Goal: Task Accomplishment & Management: Manage account settings

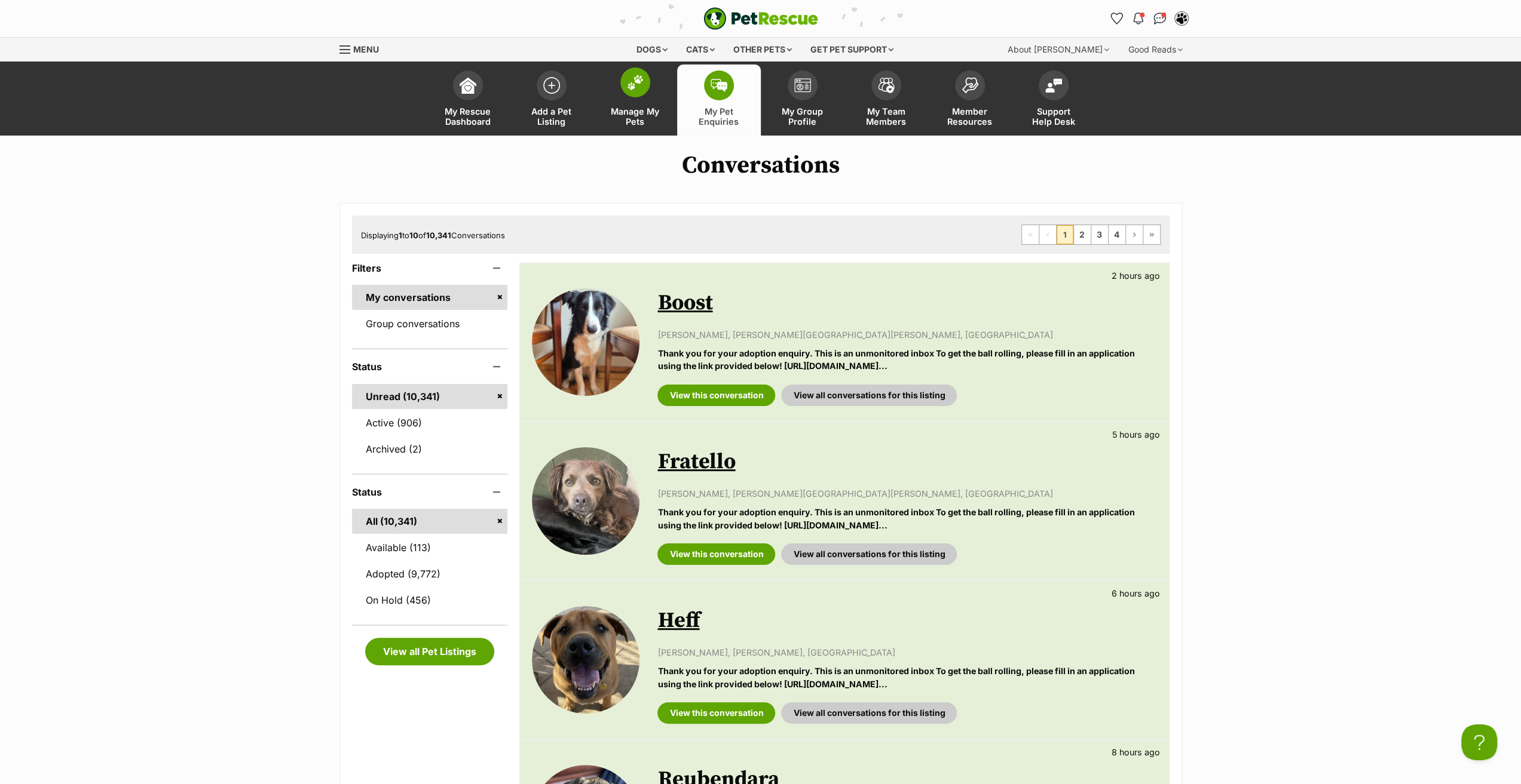
click at [648, 111] on span "Manage My Pets" at bounding box center [635, 116] width 54 height 20
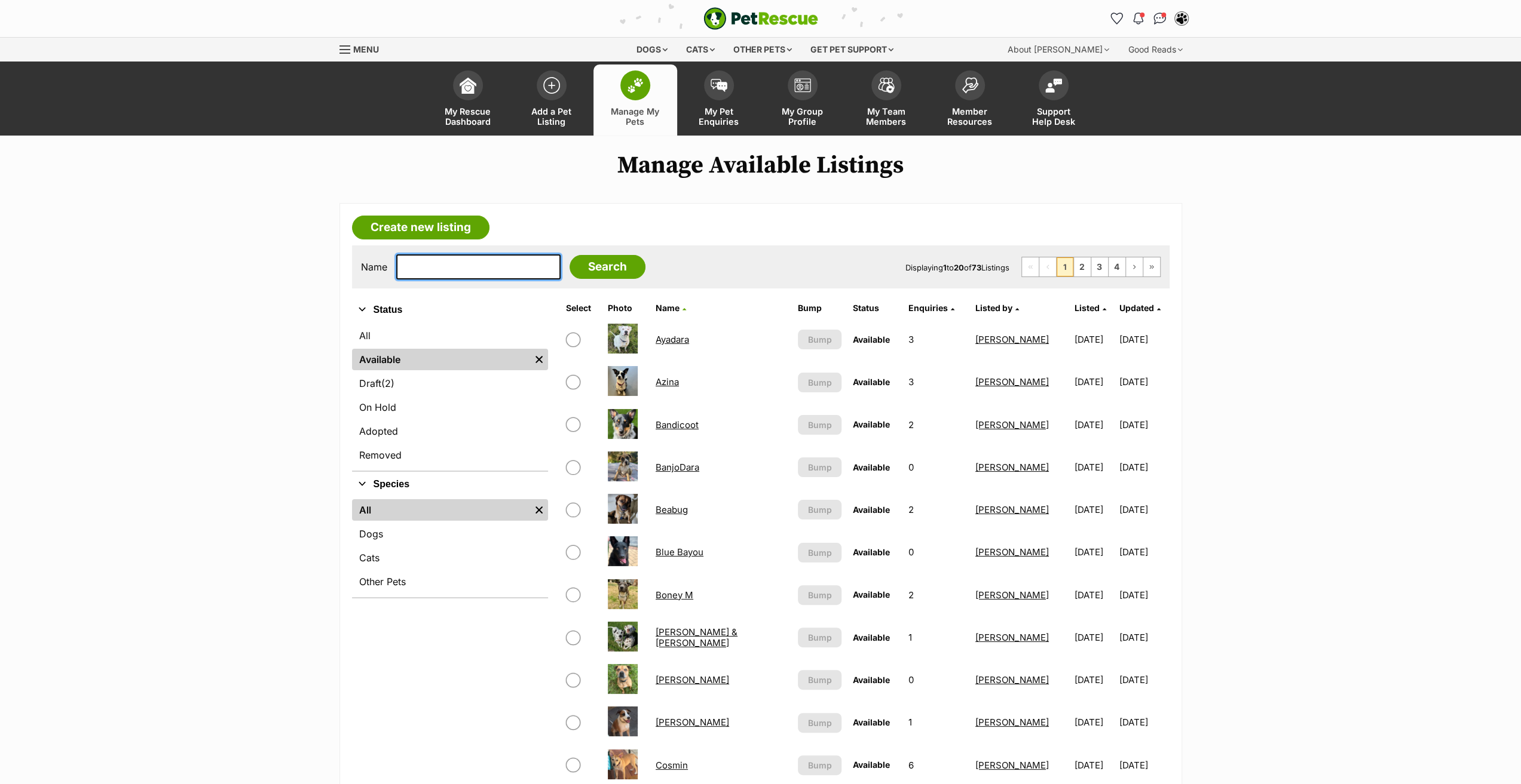
click at [458, 256] on input "text" at bounding box center [478, 267] width 164 height 25
type input "hof"
click at [570, 255] on input "Search" at bounding box center [608, 267] width 76 height 24
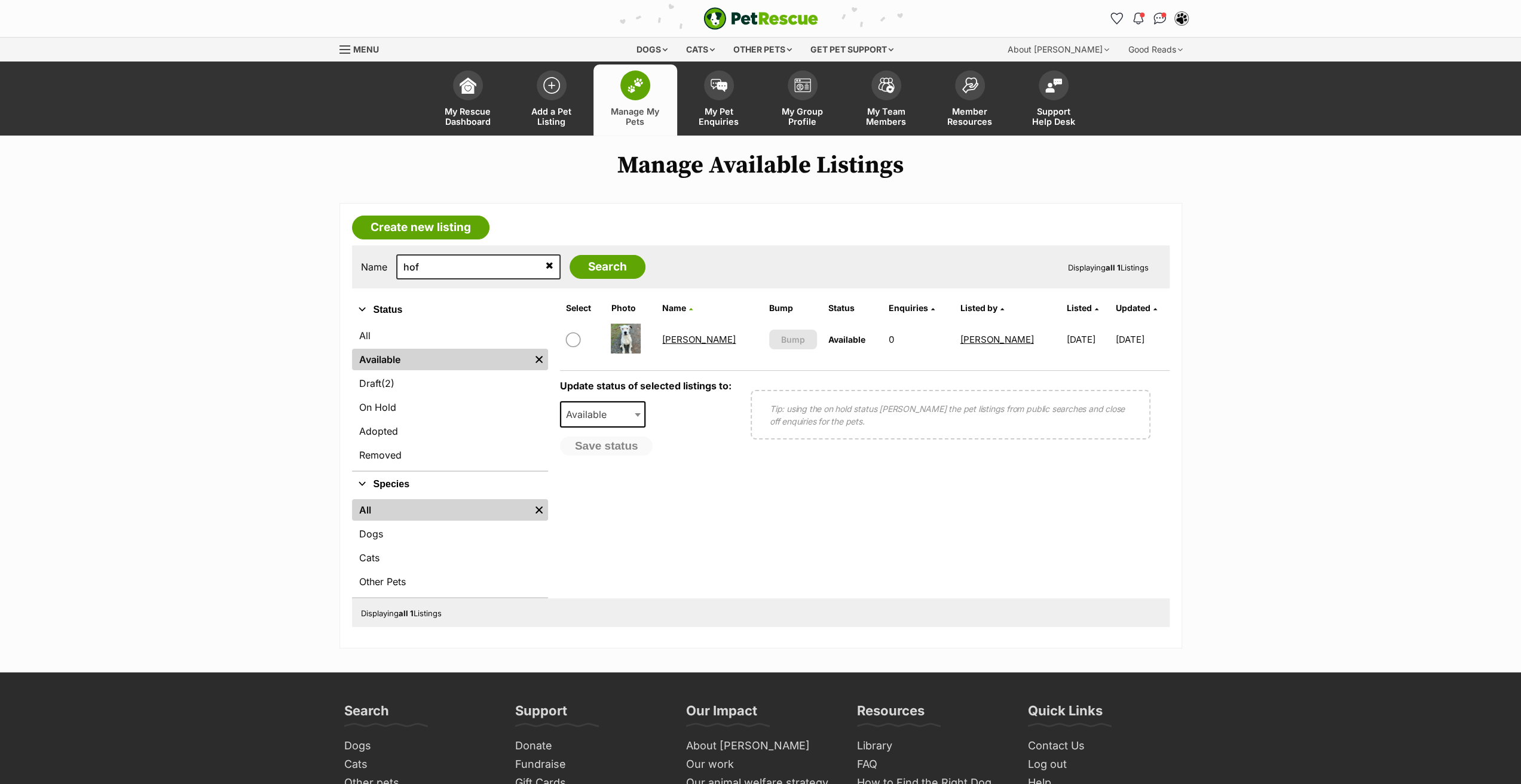
click at [671, 341] on link "[PERSON_NAME]" at bounding box center [699, 339] width 74 height 11
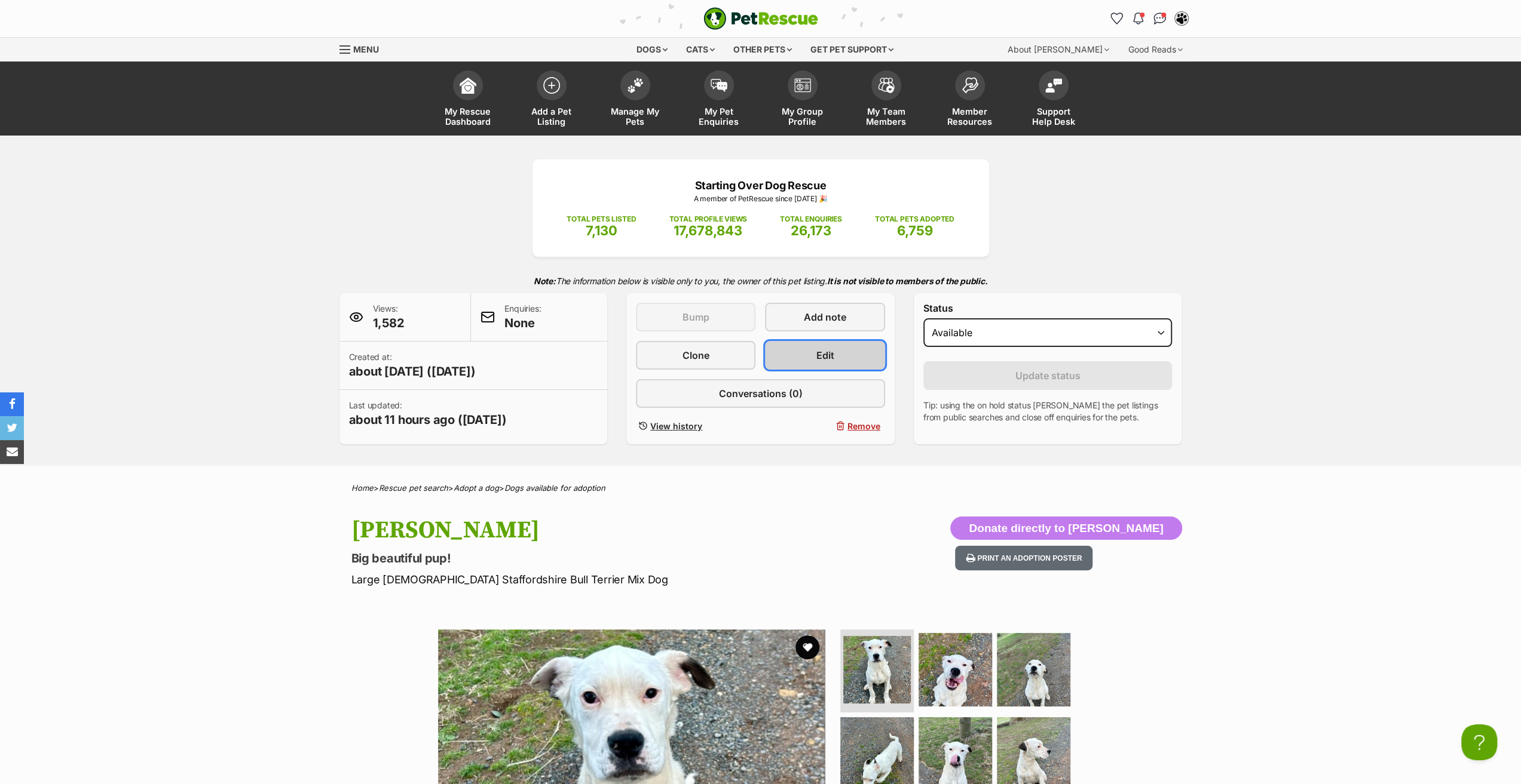
click at [784, 353] on link "Edit" at bounding box center [824, 355] width 119 height 29
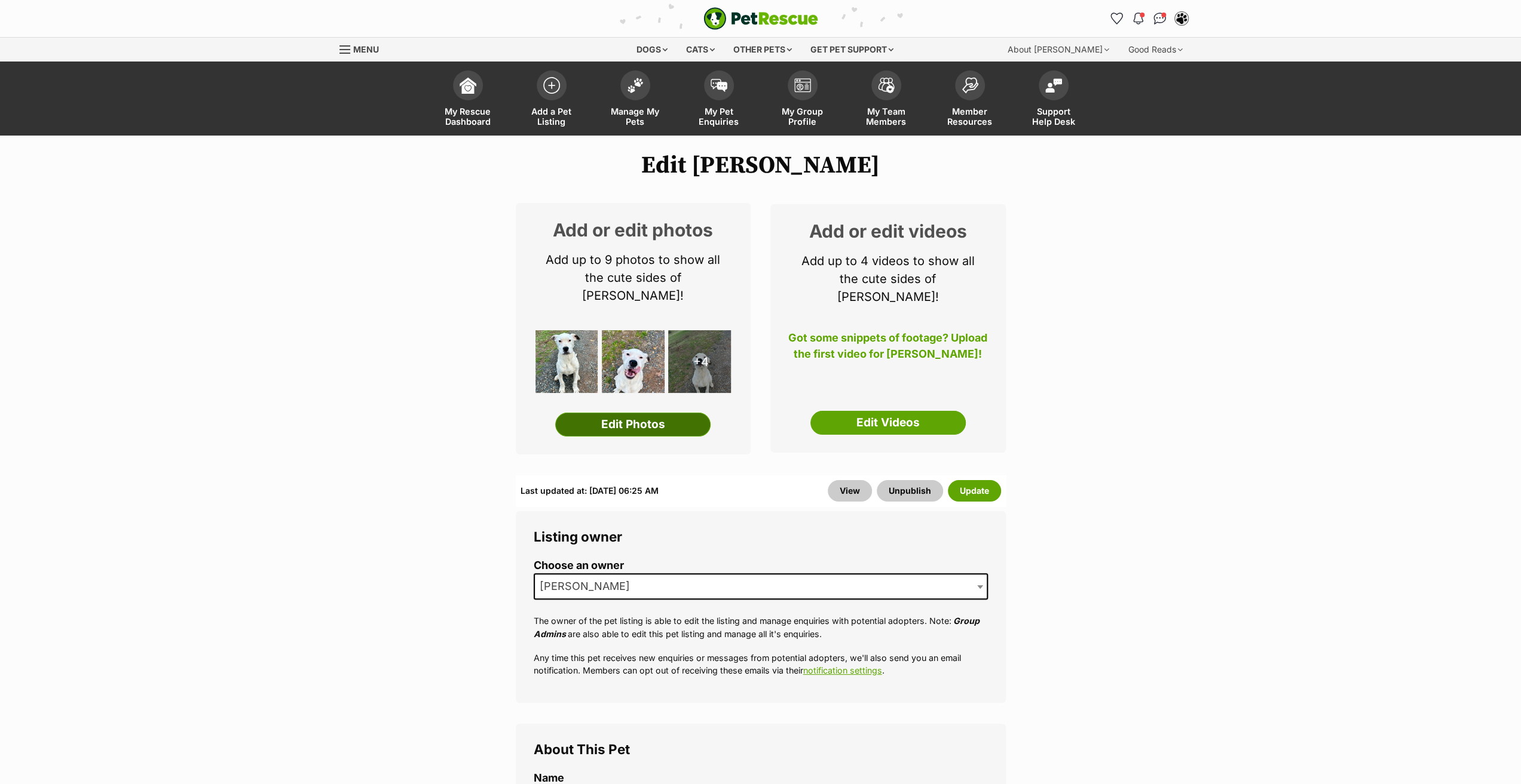
click at [627, 413] on link "Edit Photos" at bounding box center [632, 425] width 155 height 24
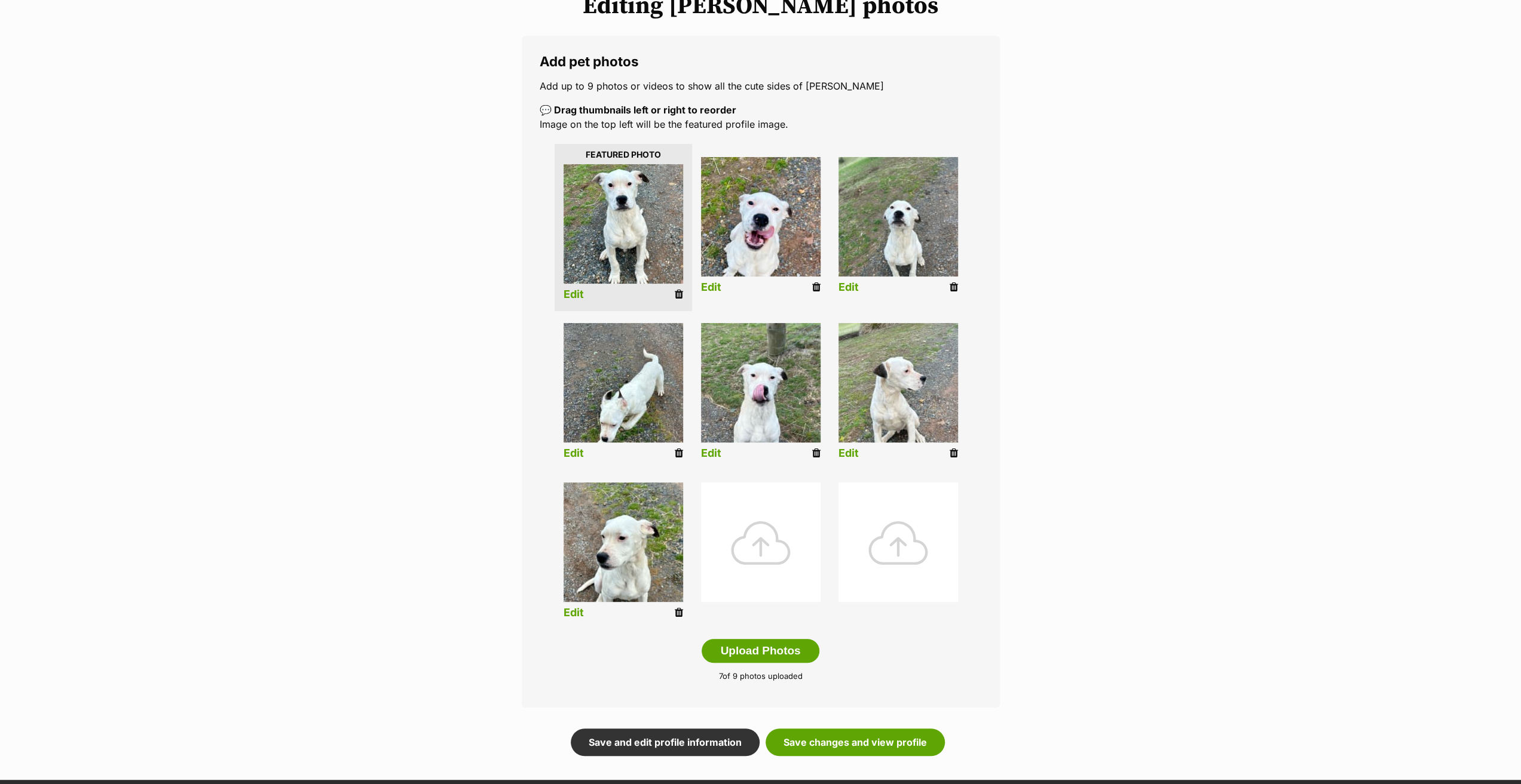
scroll to position [239, 0]
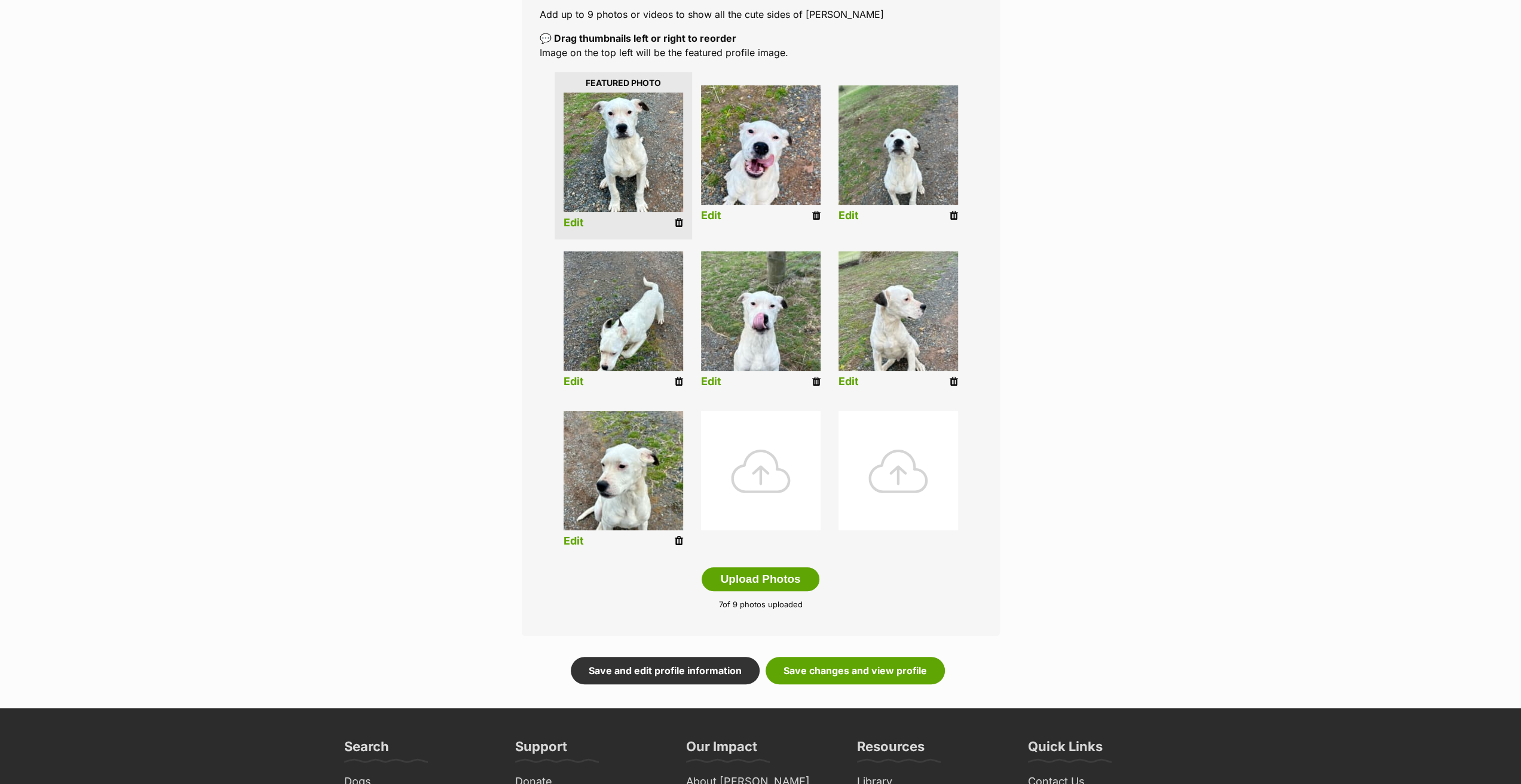
click at [684, 385] on li "Edit" at bounding box center [624, 322] width 138 height 154
click at [680, 383] on icon at bounding box center [679, 381] width 8 height 11
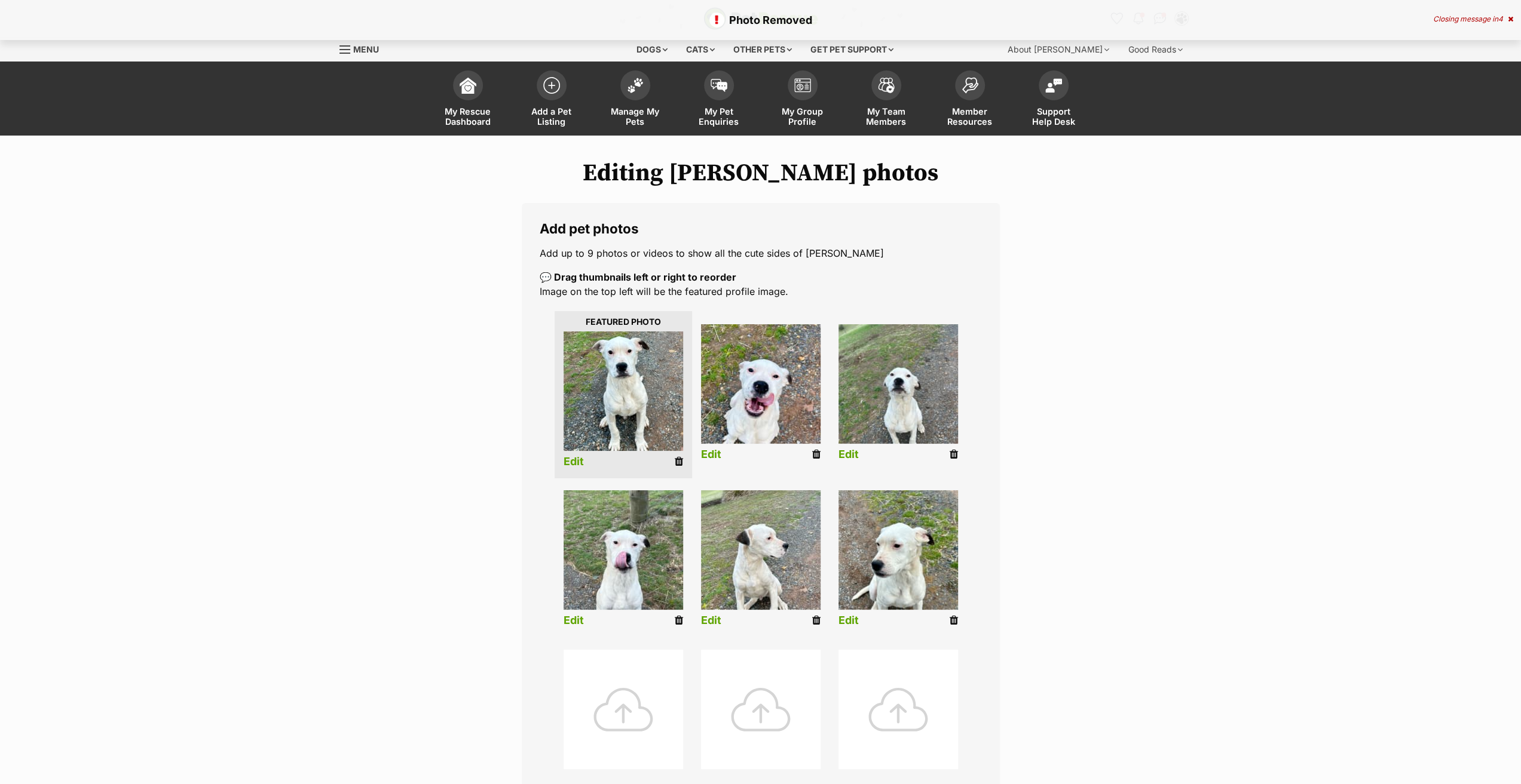
click at [951, 454] on icon at bounding box center [954, 454] width 8 height 11
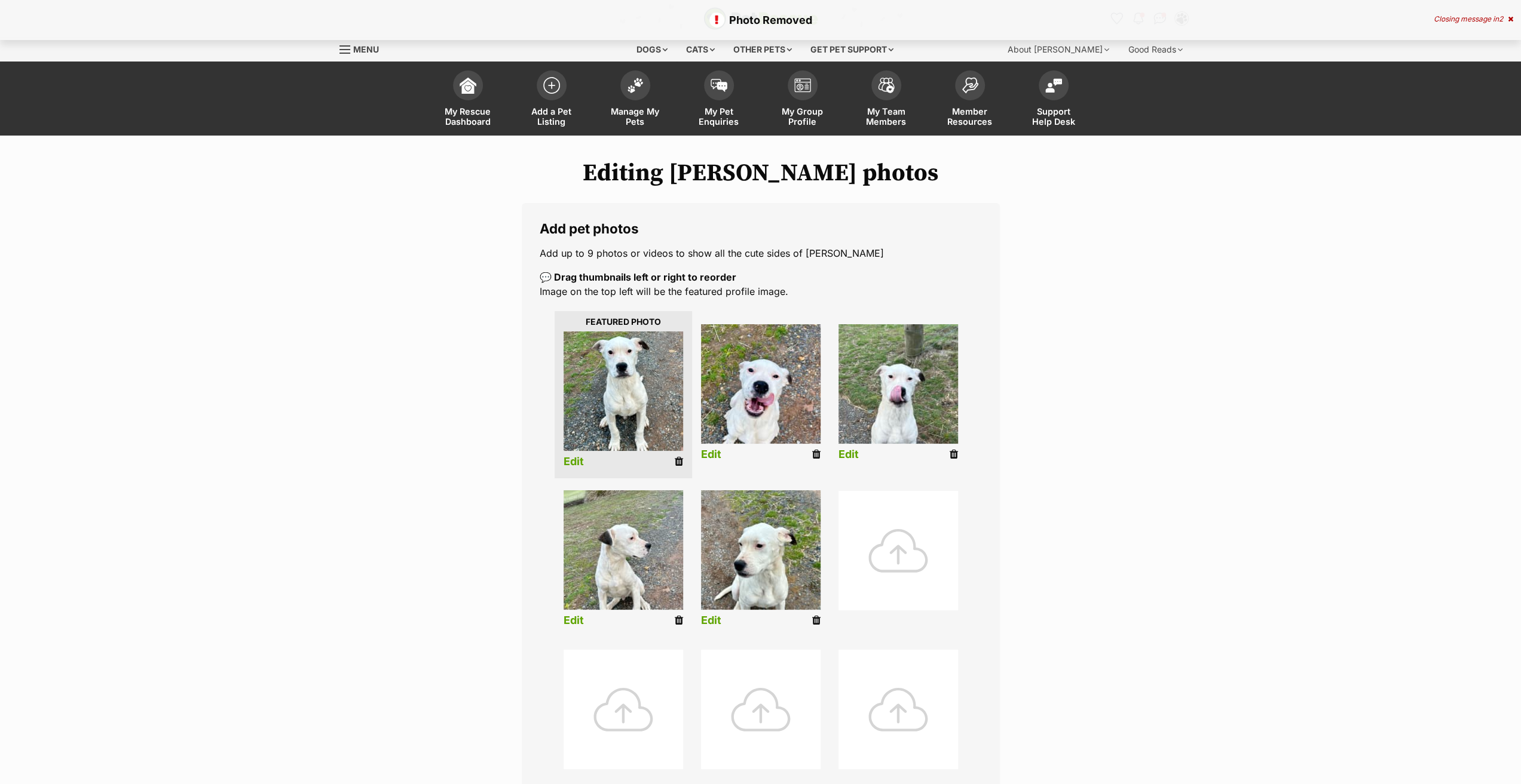
click at [678, 619] on icon at bounding box center [679, 620] width 8 height 11
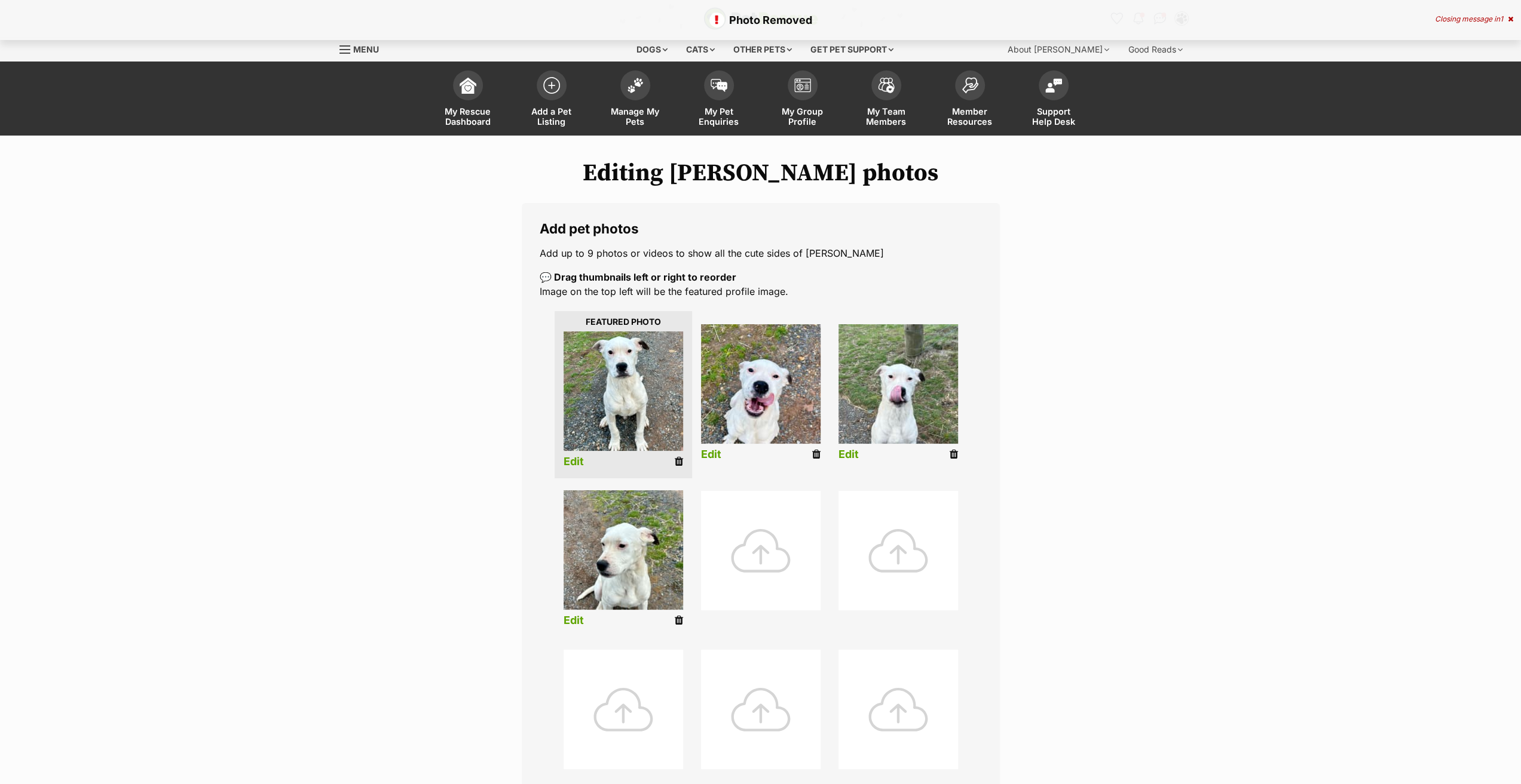
click at [953, 456] on icon at bounding box center [954, 454] width 8 height 11
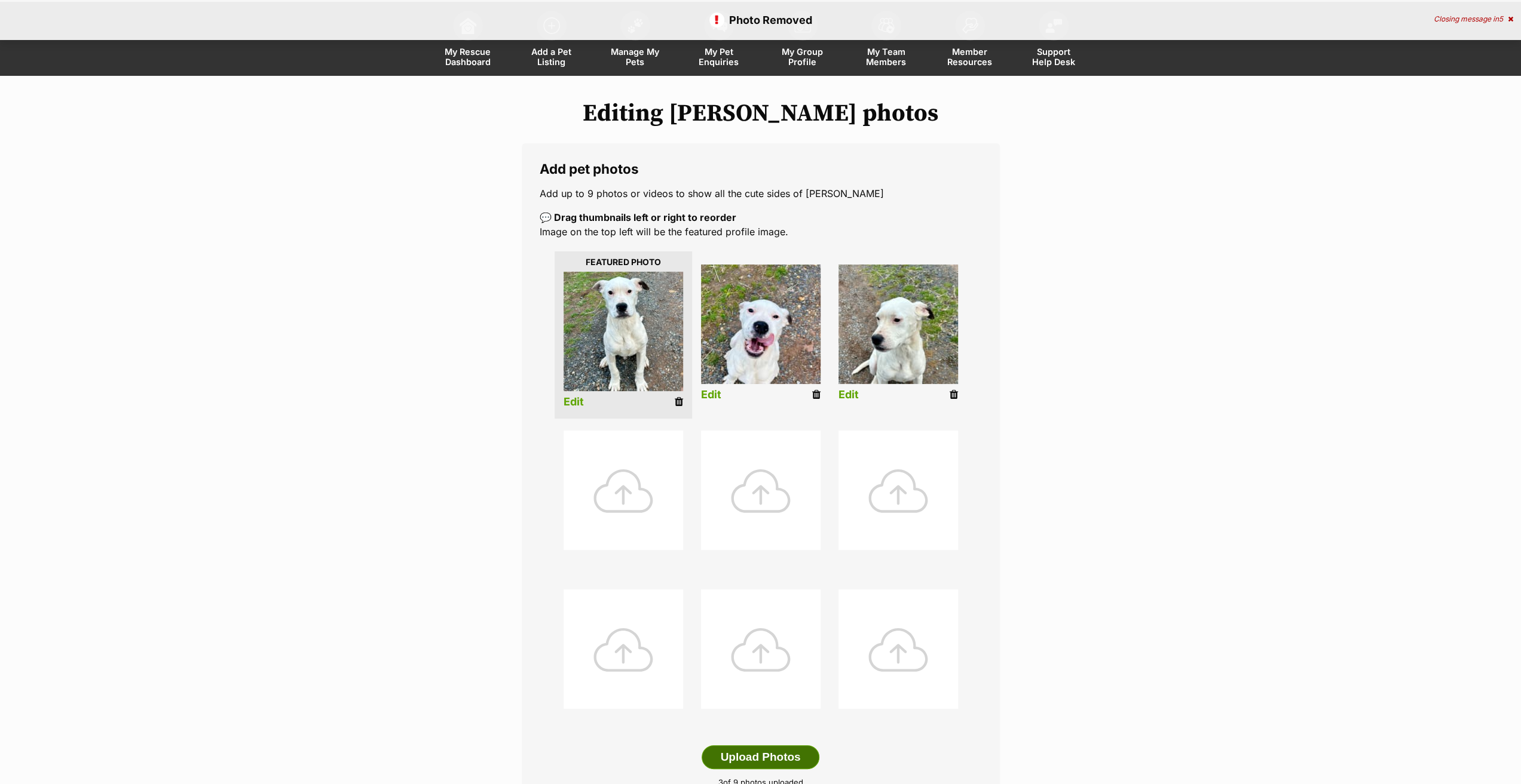
click at [785, 759] on button "Upload Photos" at bounding box center [760, 757] width 117 height 24
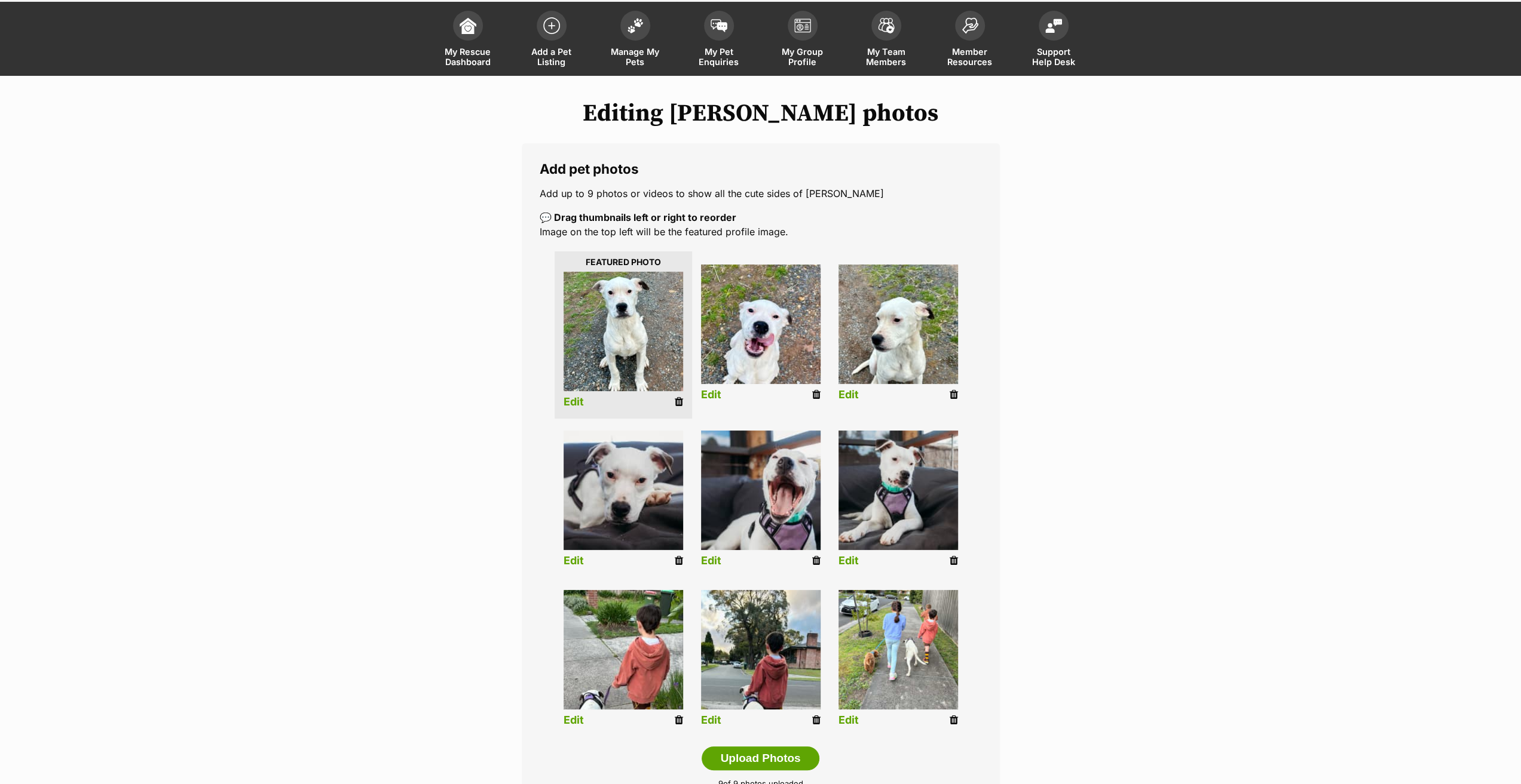
click at [820, 391] on icon at bounding box center [817, 394] width 8 height 11
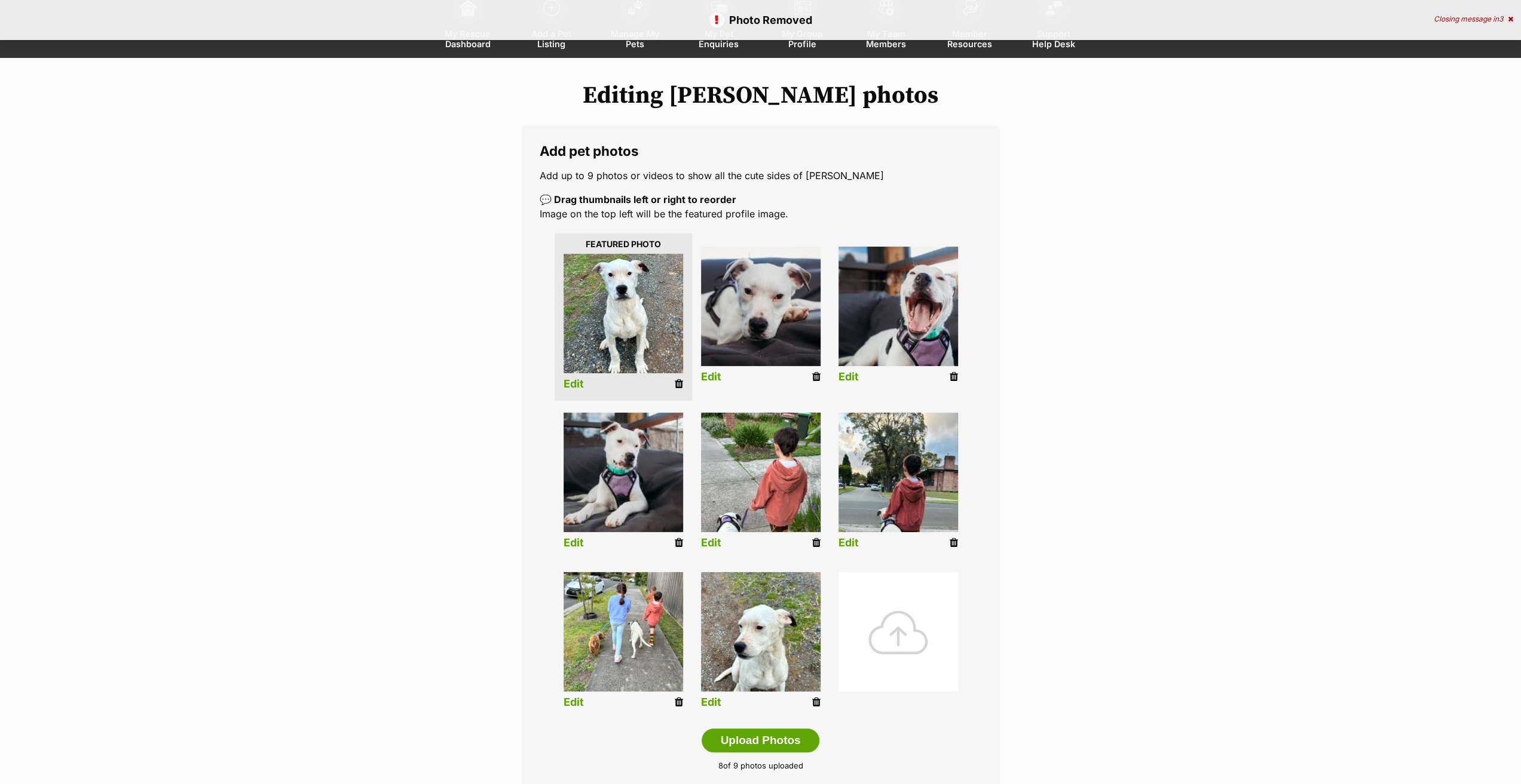
scroll to position [239, 0]
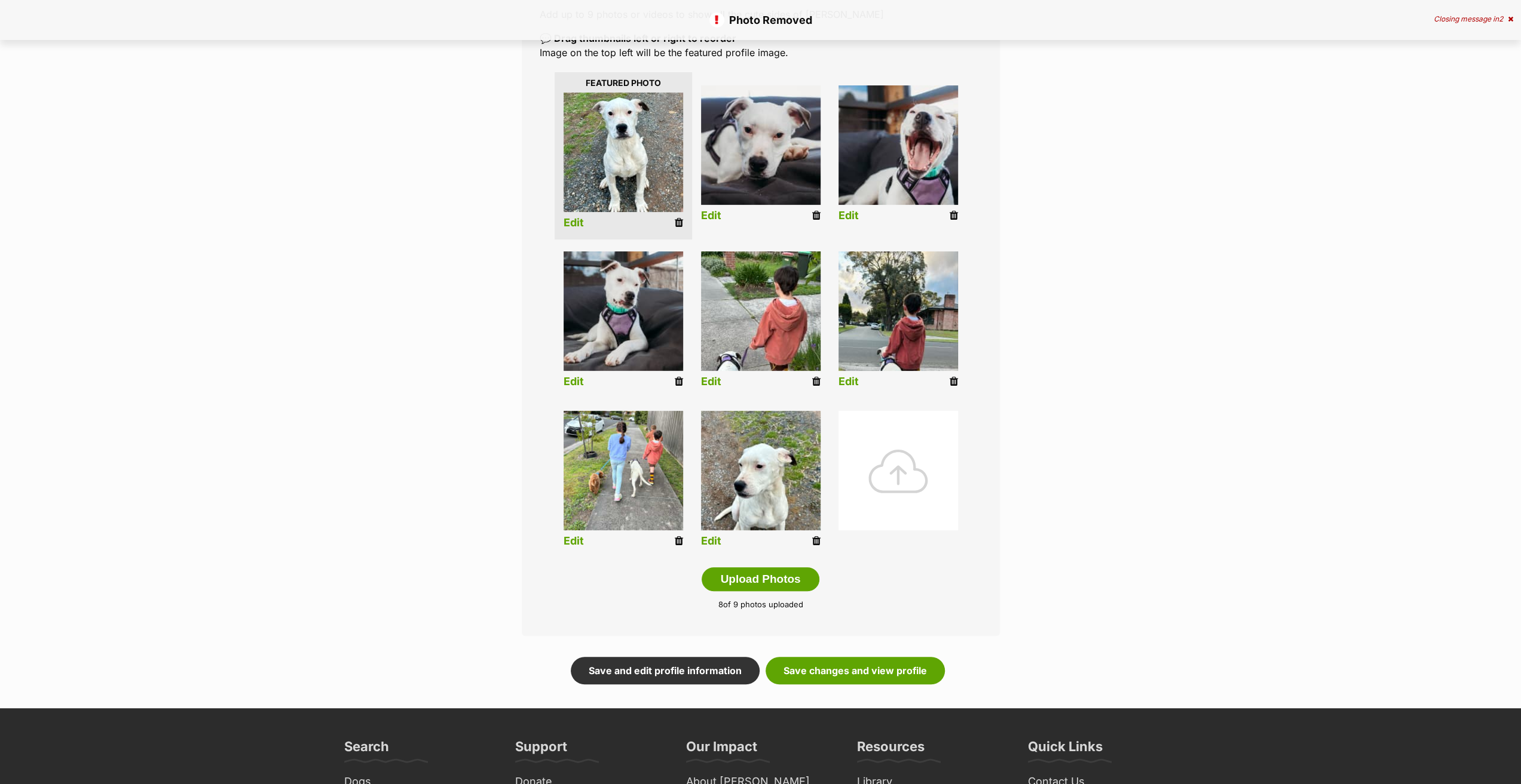
click at [816, 539] on icon at bounding box center [817, 541] width 8 height 11
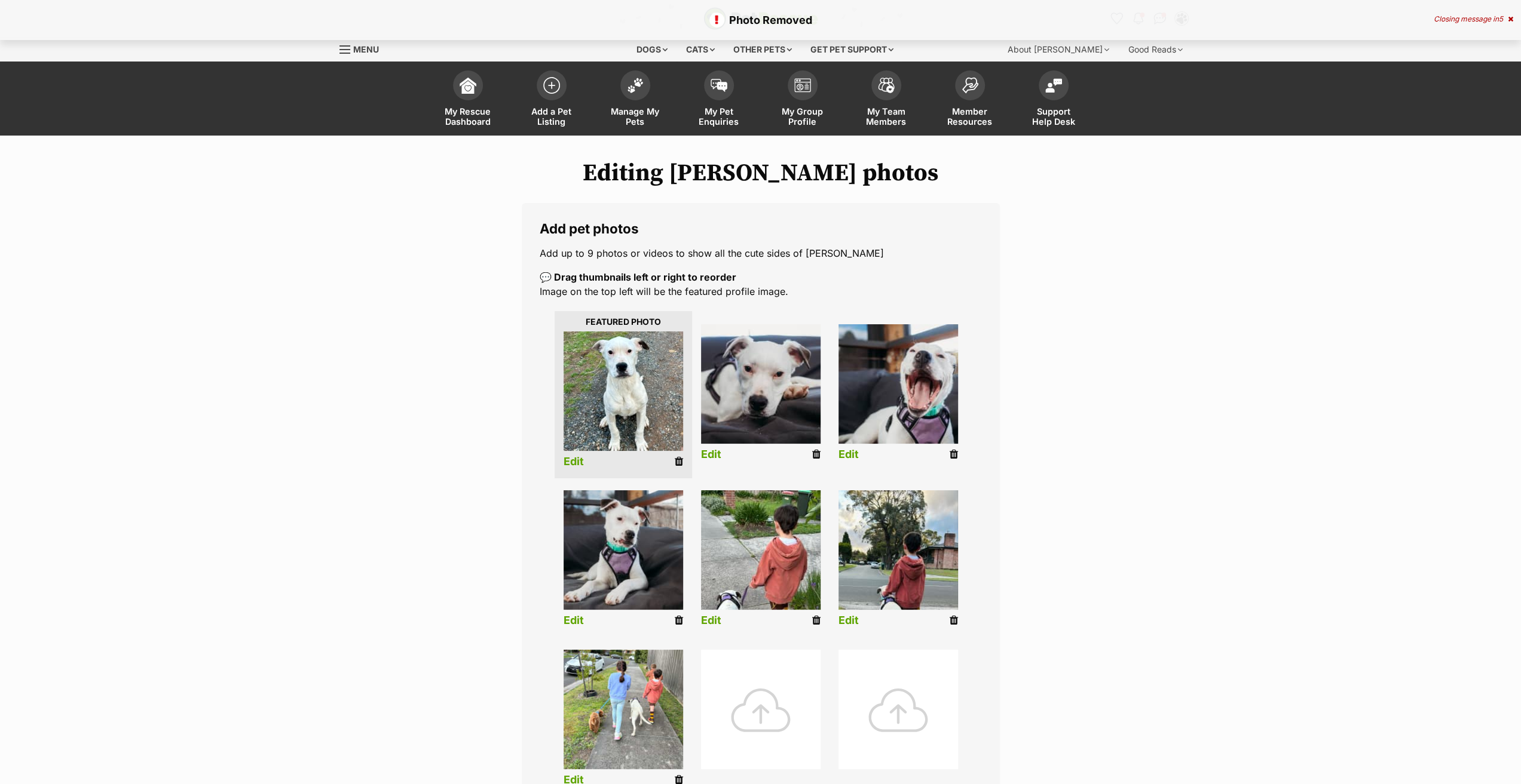
scroll to position [180, 0]
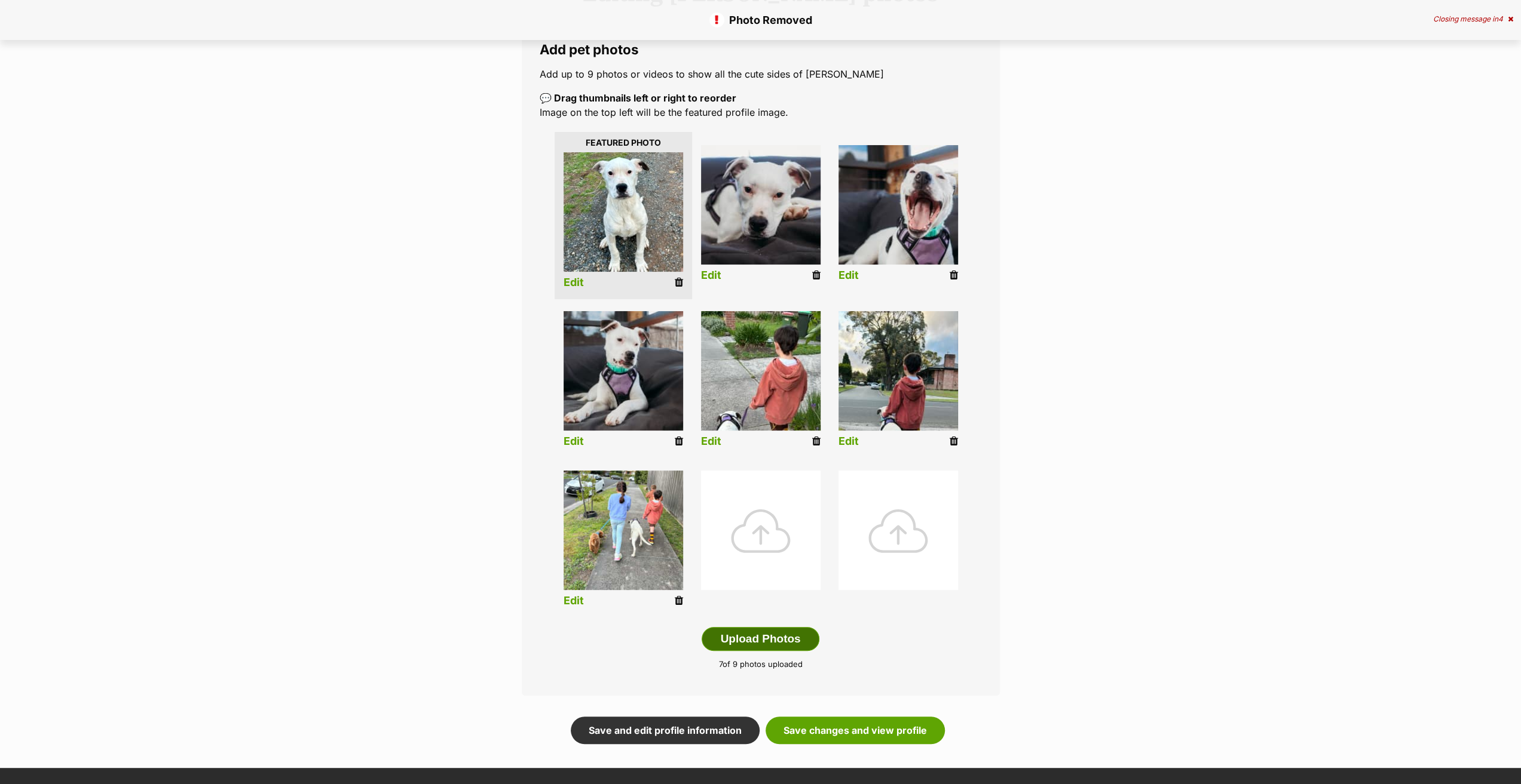
click at [768, 644] on button "Upload Photos" at bounding box center [760, 639] width 117 height 24
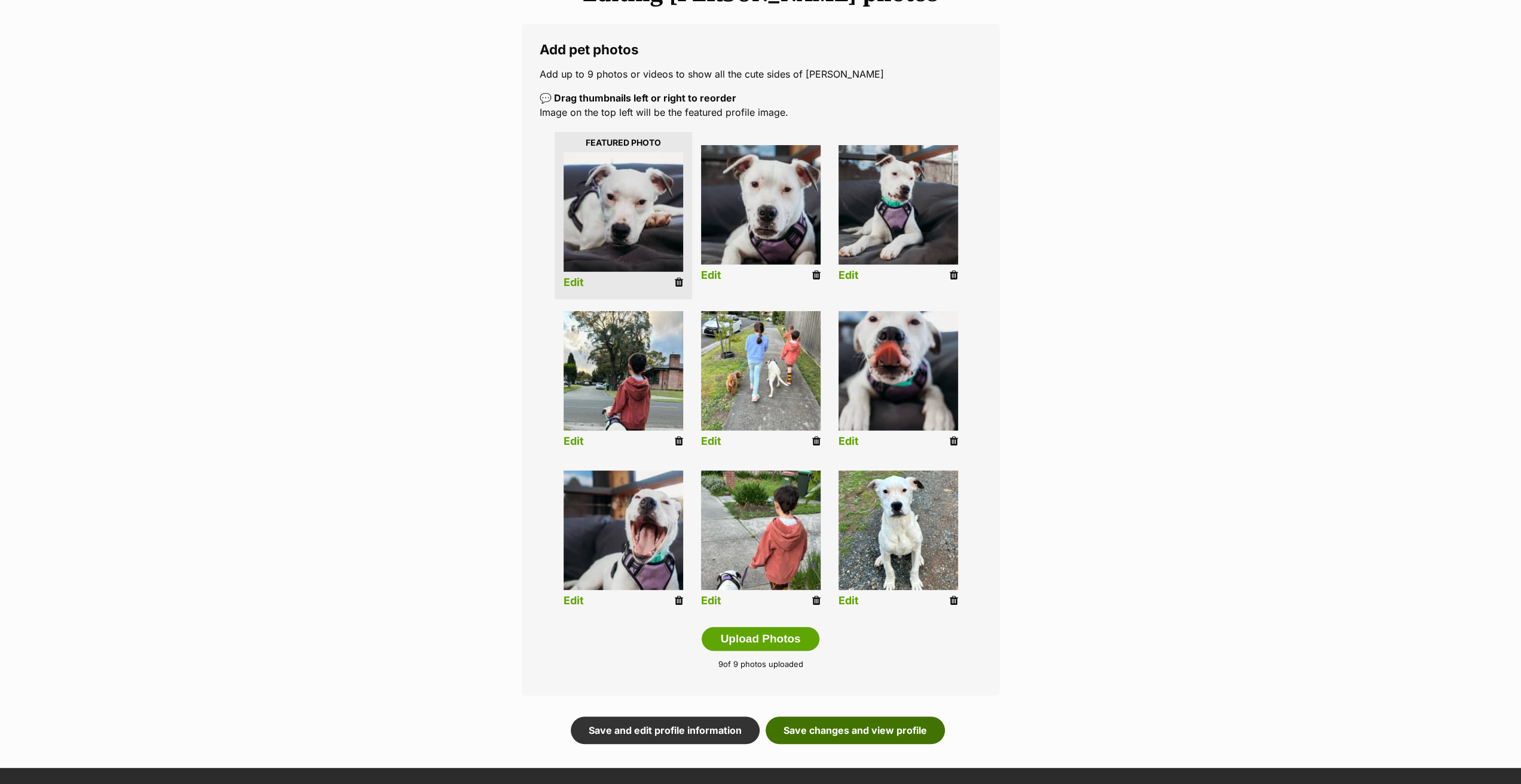
click at [861, 738] on link "Save changes and view profile" at bounding box center [855, 730] width 180 height 27
